Goal: Book appointment/travel/reservation

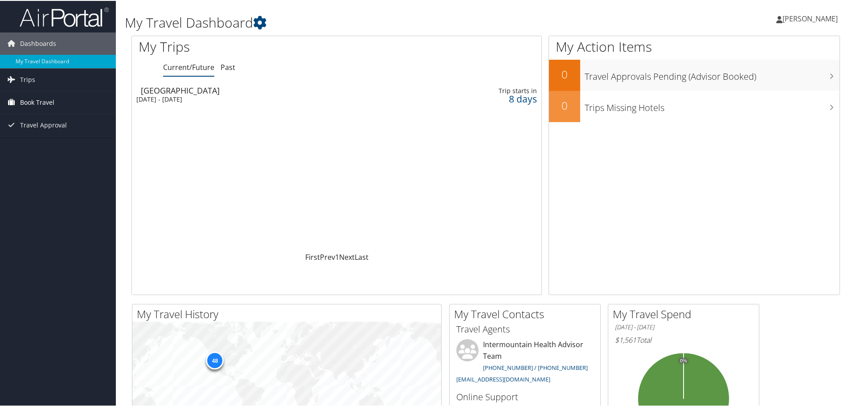
click at [28, 106] on span "Book Travel" at bounding box center [37, 101] width 34 height 22
click at [33, 150] on link "Book/Manage Online Trips" at bounding box center [58, 145] width 116 height 13
click at [69, 147] on link "Book/Manage Online Trips" at bounding box center [58, 145] width 116 height 13
click at [36, 98] on span "Book Travel" at bounding box center [37, 101] width 34 height 22
click at [45, 147] on link "Book/Manage Online Trips" at bounding box center [58, 145] width 116 height 13
